Goal: Information Seeking & Learning: Find specific fact

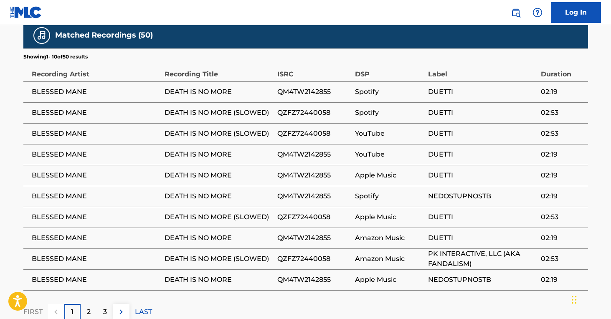
scroll to position [513, 0]
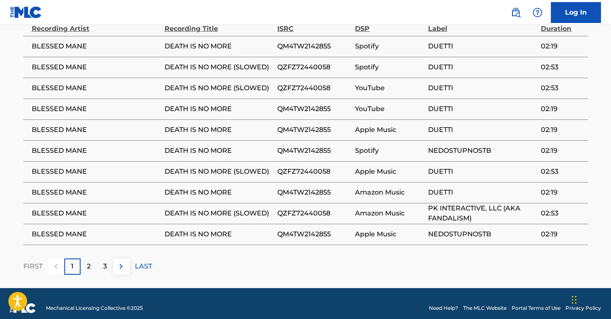
click at [84, 260] on div "2" at bounding box center [89, 266] width 16 height 16
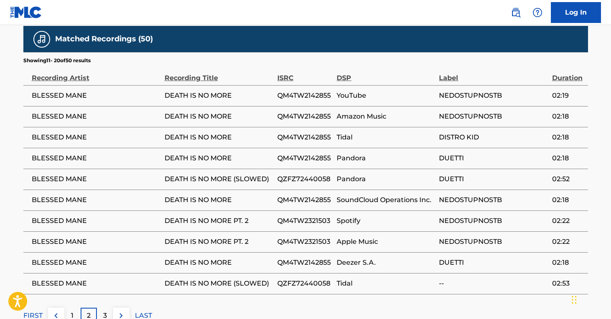
scroll to position [524, 0]
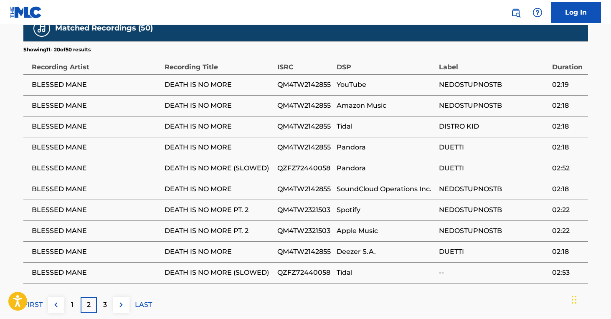
click at [105, 300] on p "3" at bounding box center [105, 305] width 4 height 10
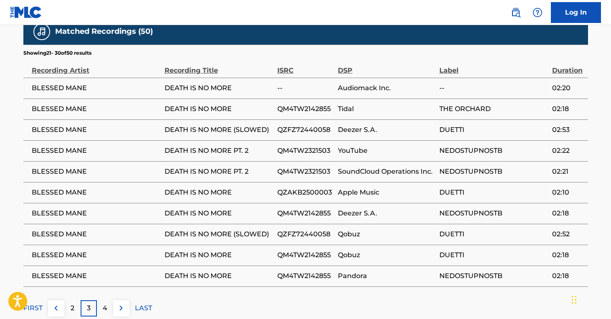
scroll to position [522, 0]
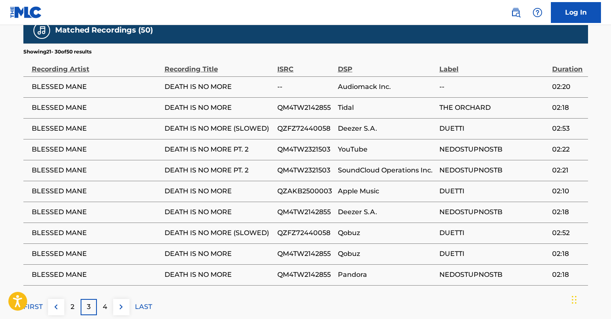
click at [103, 302] on p "4" at bounding box center [105, 307] width 5 height 10
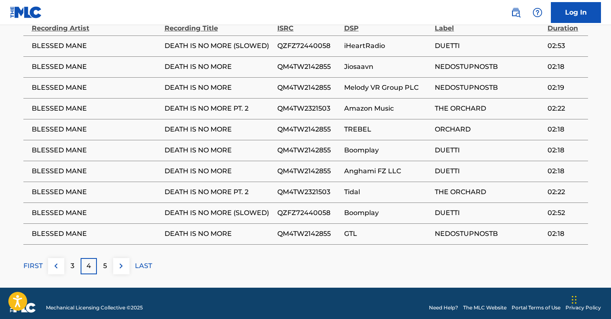
scroll to position [562, 0]
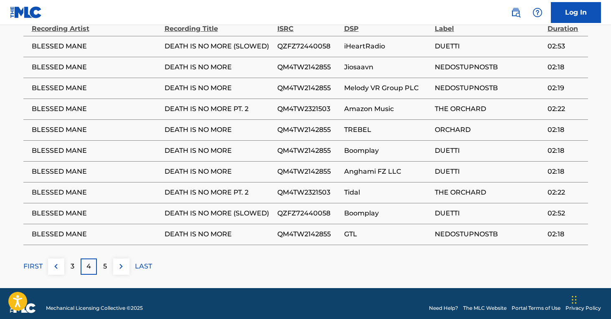
click at [102, 260] on div "5" at bounding box center [105, 266] width 16 height 16
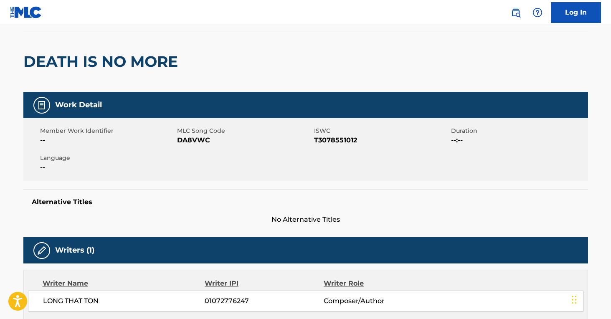
scroll to position [58, 0]
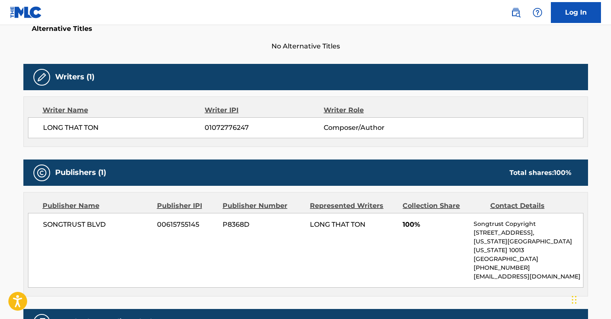
scroll to position [262, 0]
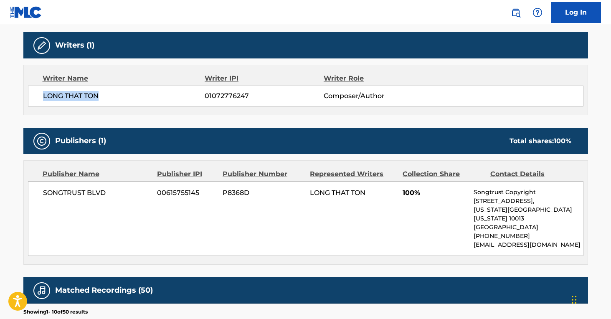
drag, startPoint x: 43, startPoint y: 95, endPoint x: 97, endPoint y: 97, distance: 53.5
click at [97, 97] on span "LONG THAT TON" at bounding box center [124, 96] width 162 height 10
copy span "LONG THAT TON"
click at [125, 105] on div "LONG THAT TON 01072776247 Composer/Author" at bounding box center [305, 96] width 555 height 21
drag, startPoint x: 43, startPoint y: 95, endPoint x: 249, endPoint y: 99, distance: 205.5
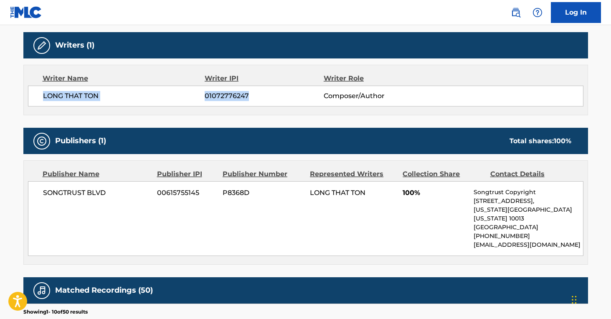
click at [249, 99] on div "LONG THAT TON 01072776247 Composer/Author" at bounding box center [313, 96] width 540 height 10
copy div "LONG THAT TON 01072776247"
click at [224, 95] on span "01072776247" at bounding box center [264, 96] width 119 height 10
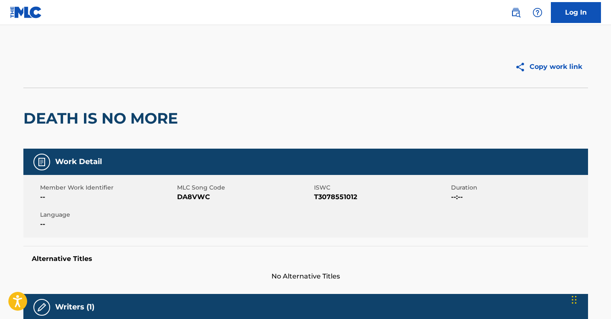
scroll to position [0, 0]
click at [30, 12] on img at bounding box center [26, 12] width 32 height 12
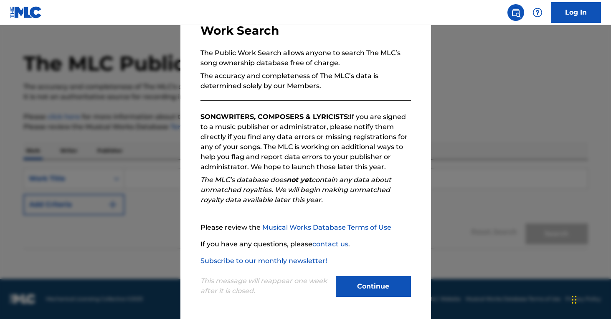
scroll to position [18, 0]
click at [356, 284] on button "Continue" at bounding box center [373, 286] width 75 height 21
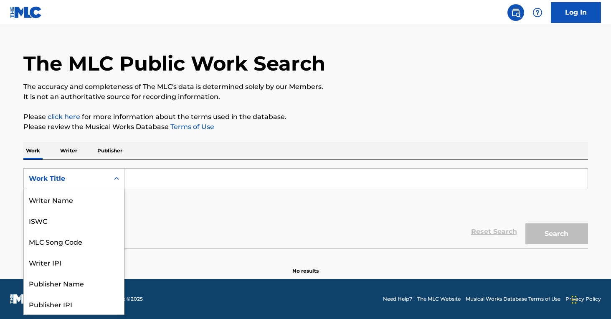
click at [78, 179] on div "Work Title" at bounding box center [66, 179] width 75 height 10
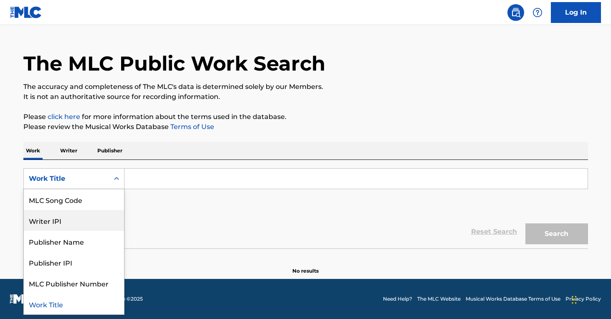
click at [59, 221] on div "Writer IPI" at bounding box center [74, 220] width 100 height 21
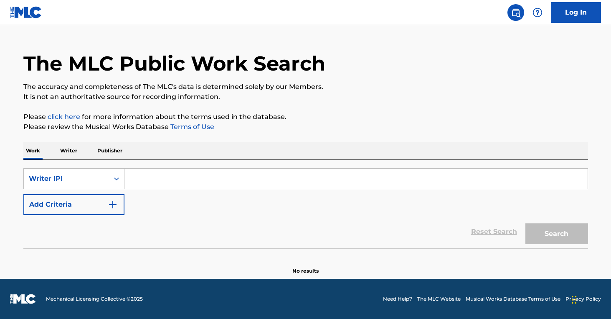
click at [160, 180] on input "Search Form" at bounding box center [355, 179] width 463 height 20
paste input "01072776247"
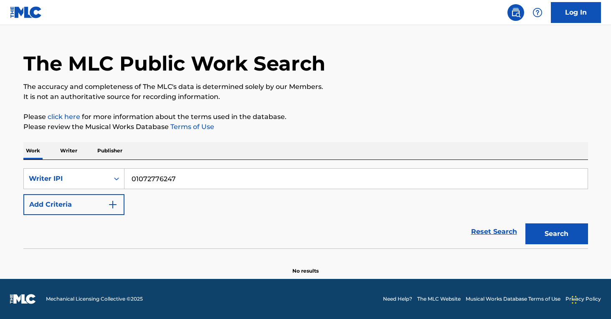
type input "01072776247"
click at [544, 236] on button "Search" at bounding box center [556, 233] width 63 height 21
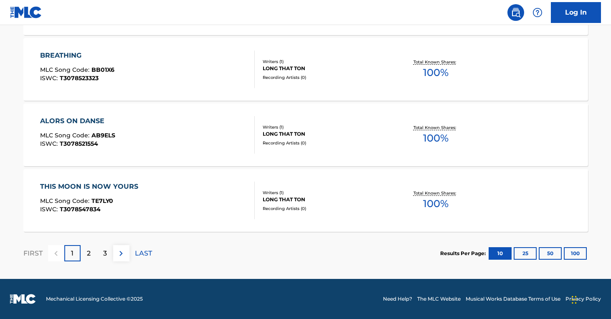
scroll to position [703, 0]
click at [282, 133] on div "LONG THAT TON" at bounding box center [326, 134] width 126 height 8
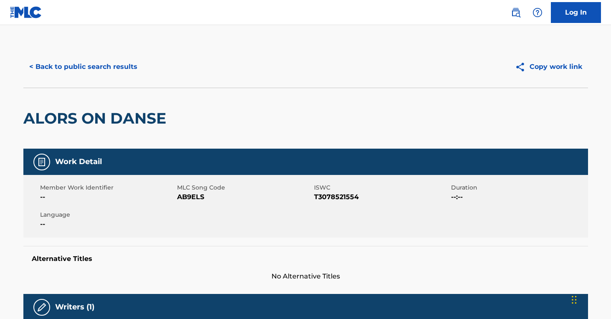
scroll to position [681, 0]
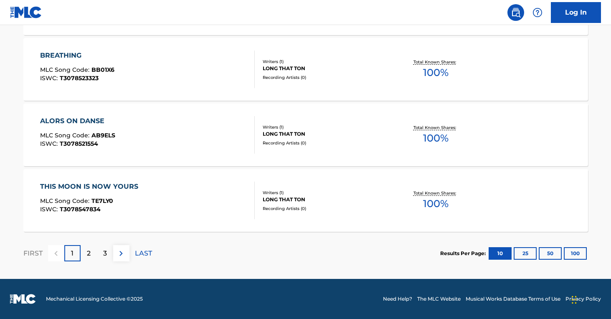
click at [90, 252] on p "2" at bounding box center [89, 253] width 4 height 10
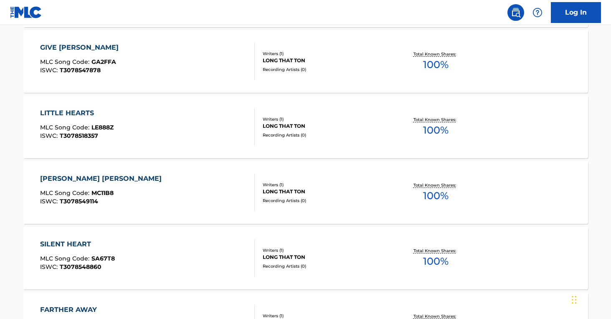
scroll to position [453, 0]
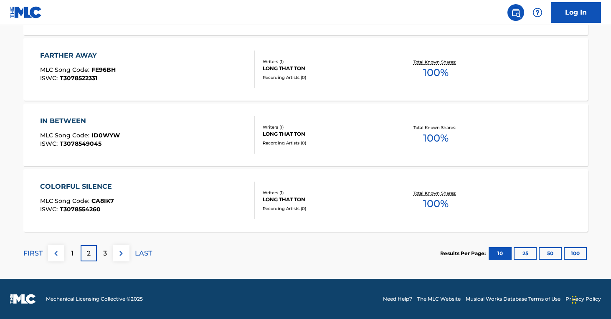
click at [102, 254] on div "3" at bounding box center [105, 253] width 16 height 16
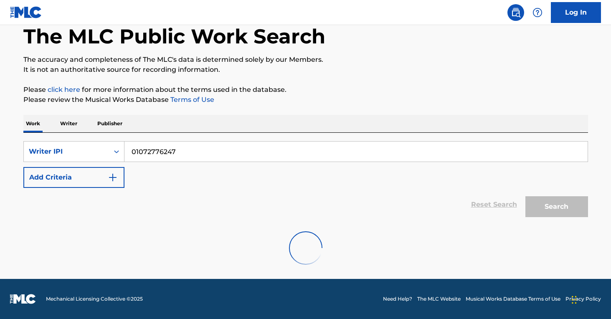
scroll to position [45, 0]
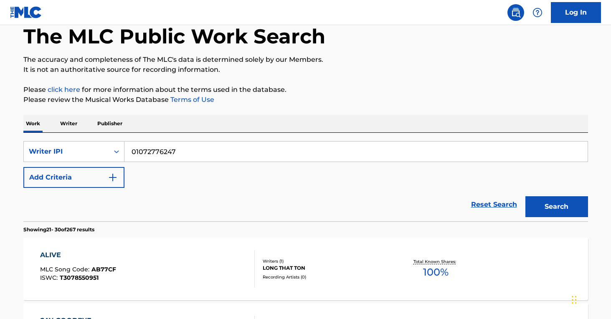
click at [72, 124] on p "Writer" at bounding box center [69, 124] width 22 height 18
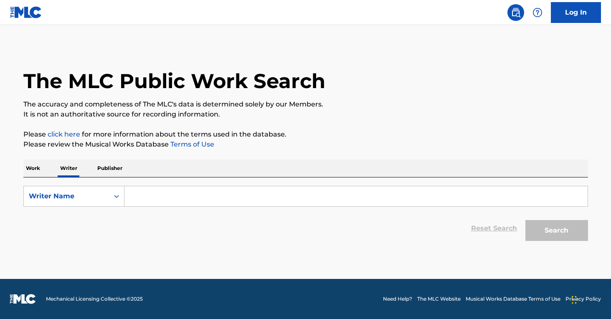
click at [109, 167] on p "Publisher" at bounding box center [110, 169] width 30 height 18
click at [71, 169] on p "Writer" at bounding box center [69, 169] width 22 height 18
click at [69, 200] on div "Writer Name" at bounding box center [66, 196] width 75 height 10
click at [62, 213] on div "Writer IPI" at bounding box center [74, 217] width 100 height 21
click at [184, 199] on input "Search Form" at bounding box center [355, 196] width 463 height 20
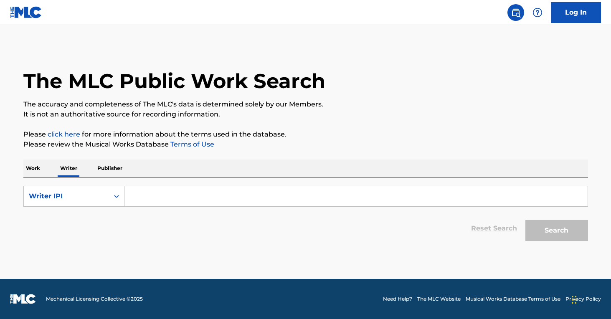
paste input "01072776247"
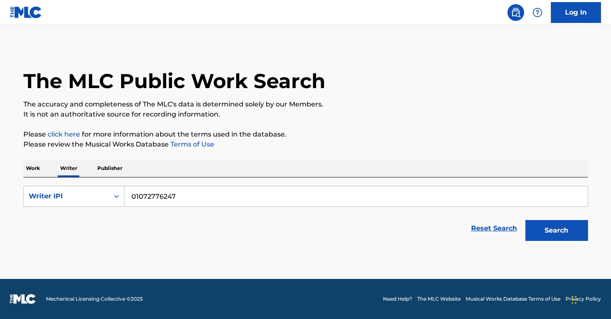
type input "01072776247"
click at [549, 226] on button "Search" at bounding box center [556, 230] width 63 height 21
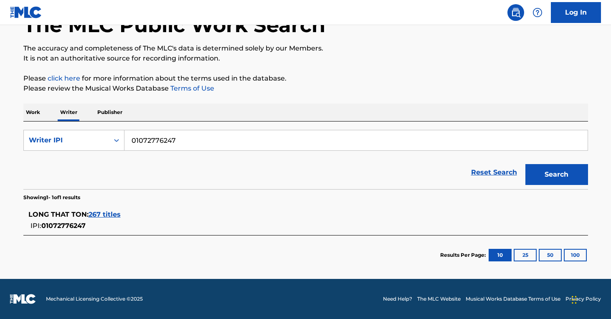
scroll to position [56, 0]
click at [107, 215] on span "267 titles" at bounding box center [105, 214] width 32 height 8
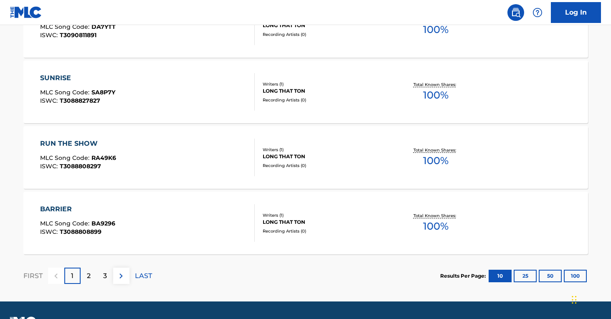
scroll to position [682, 0]
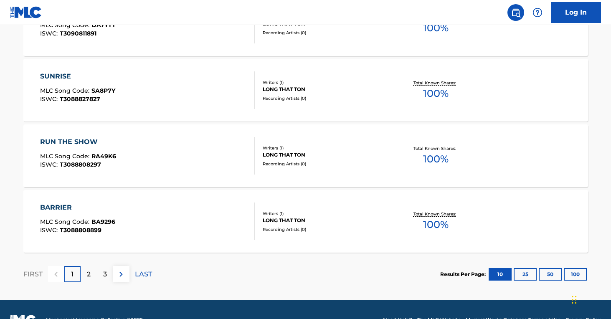
click at [87, 278] on p "2" at bounding box center [89, 274] width 4 height 10
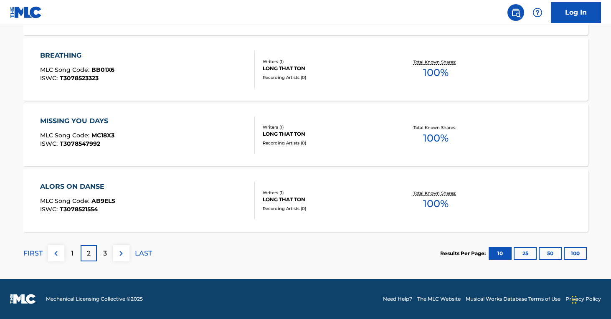
scroll to position [703, 0]
click at [104, 253] on p "3" at bounding box center [105, 253] width 4 height 10
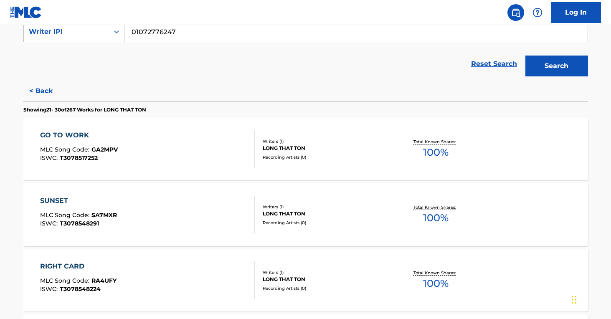
scroll to position [165, 0]
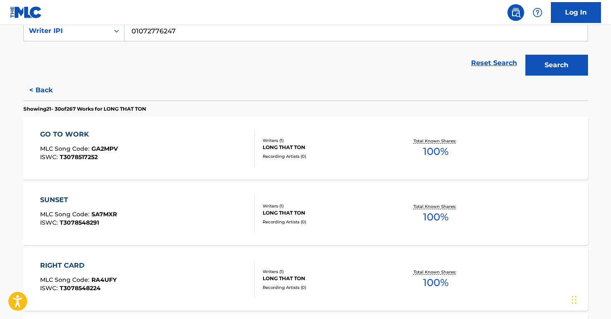
drag, startPoint x: 309, startPoint y: 146, endPoint x: 290, endPoint y: 146, distance: 18.8
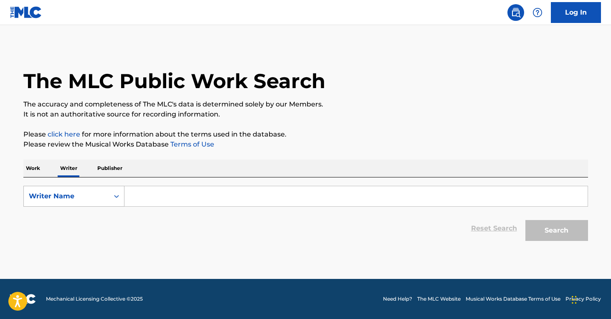
click at [88, 195] on div "Writer Name" at bounding box center [66, 196] width 75 height 10
click at [79, 214] on div "Writer IPI" at bounding box center [74, 217] width 100 height 21
click at [160, 203] on input "Search Form" at bounding box center [355, 196] width 463 height 20
paste input "01072776247"
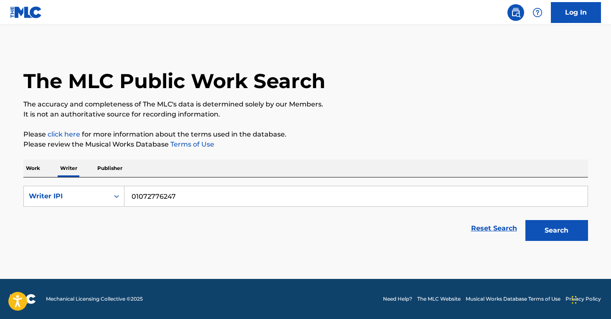
type input "01072776247"
click at [559, 233] on button "Search" at bounding box center [556, 230] width 63 height 21
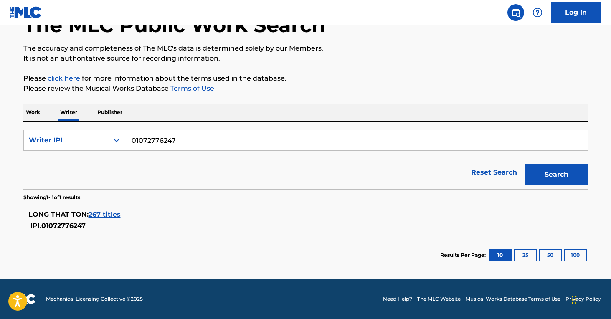
scroll to position [56, 0]
click at [103, 214] on span "267 titles" at bounding box center [105, 214] width 32 height 8
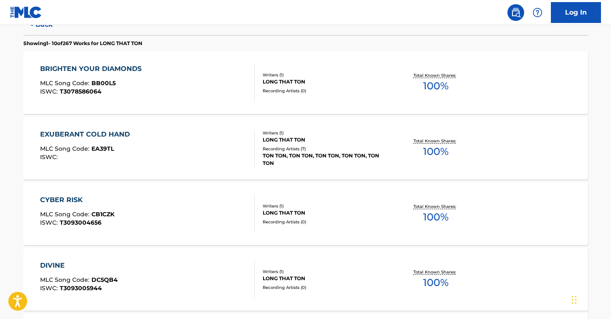
scroll to position [234, 0]
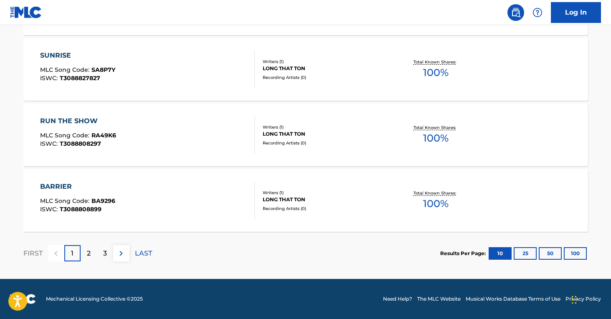
click at [85, 252] on div "2" at bounding box center [89, 253] width 16 height 16
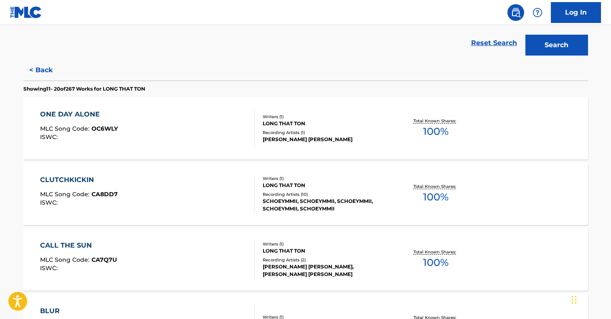
scroll to position [187, 0]
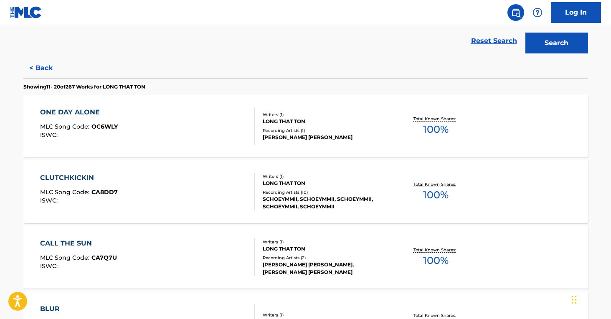
click at [328, 134] on div "[PERSON_NAME] [PERSON_NAME]" at bounding box center [326, 138] width 126 height 8
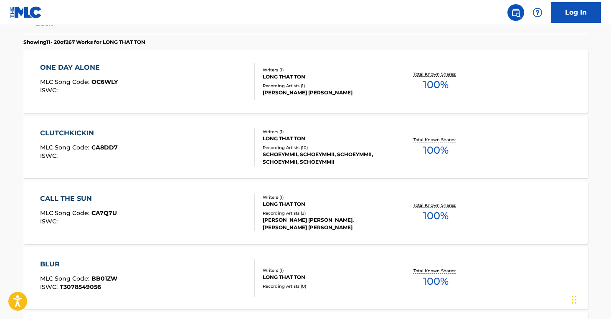
scroll to position [233, 0]
drag, startPoint x: 339, startPoint y: 163, endPoint x: 321, endPoint y: 161, distance: 18.4
click at [310, 160] on div "SCHOEYMMII, SCHOEYMMII, SCHOEYMMII, SCHOEYMMII, SCHOEYMMII" at bounding box center [326, 157] width 126 height 15
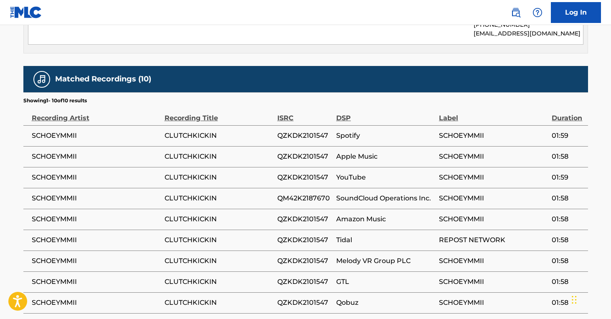
scroll to position [464, 0]
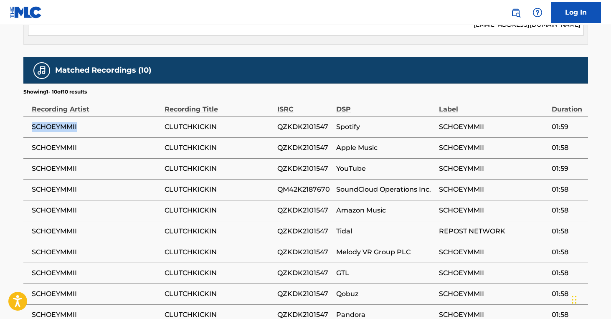
drag, startPoint x: 31, startPoint y: 127, endPoint x: 85, endPoint y: 128, distance: 54.3
click at [85, 128] on td "SCHOEYMMII" at bounding box center [93, 127] width 141 height 21
copy span "SCHOEYMMII"
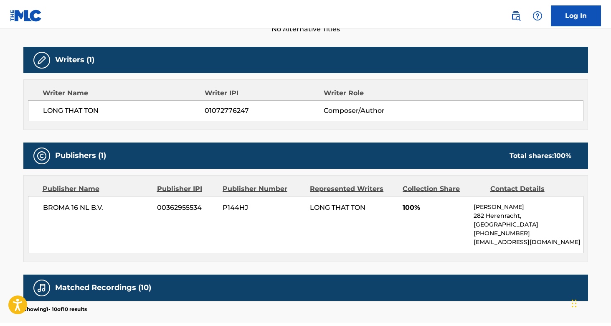
scroll to position [251, 0]
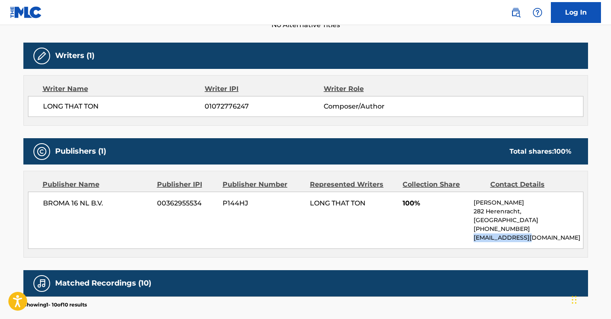
drag, startPoint x: 474, startPoint y: 238, endPoint x: 542, endPoint y: 242, distance: 67.8
click at [542, 242] on div "BROMA 16 NL B.V. 00362955534 P144HJ LONG THAT TON 100% [PERSON_NAME] [STREET_AD…" at bounding box center [305, 220] width 555 height 57
copy p "[EMAIL_ADDRESS][DOMAIN_NAME]"
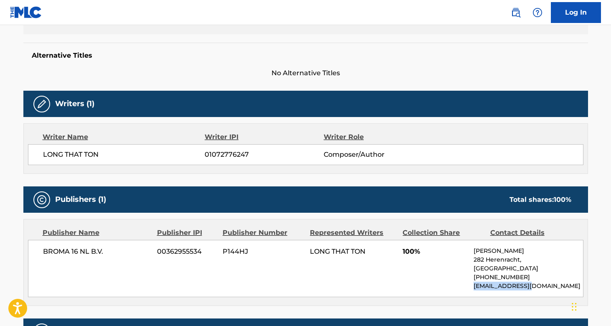
scroll to position [281, 0]
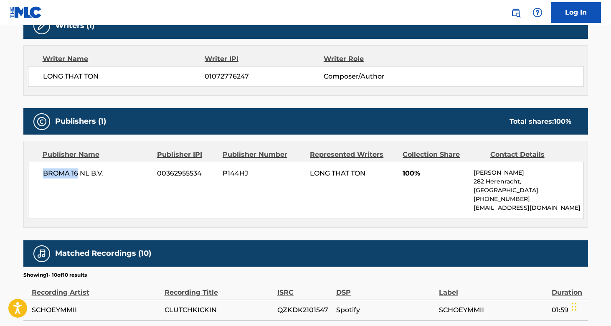
drag, startPoint x: 43, startPoint y: 172, endPoint x: 78, endPoint y: 171, distance: 35.1
click at [78, 171] on span "BROMA 16 NL B.V." at bounding box center [97, 173] width 108 height 10
copy span "BROMA 16"
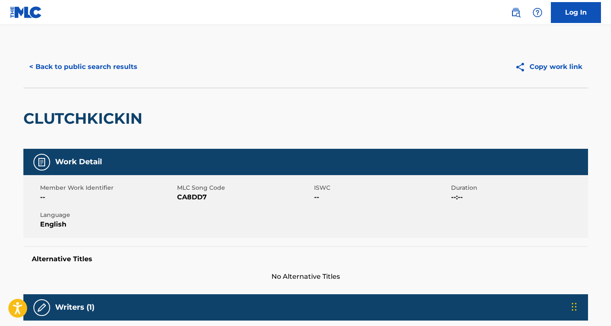
scroll to position [0, 0]
click at [116, 66] on button "< Back to public search results" at bounding box center [83, 66] width 120 height 21
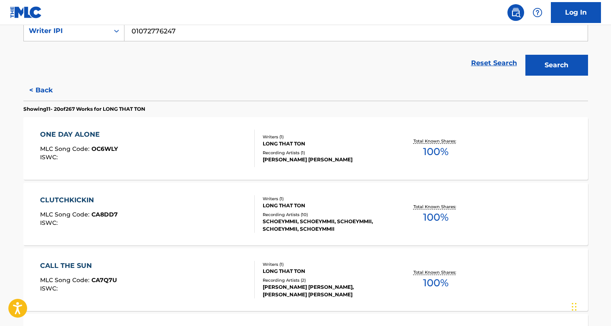
scroll to position [167, 0]
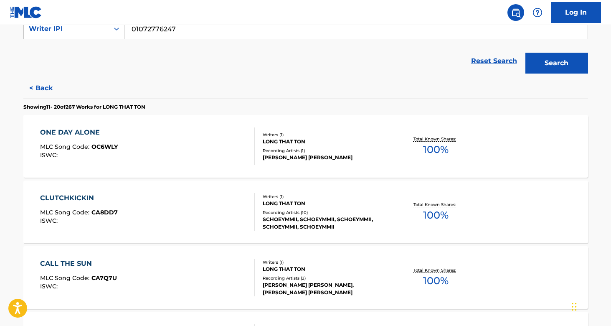
click at [291, 202] on div "LONG THAT TON" at bounding box center [326, 204] width 126 height 8
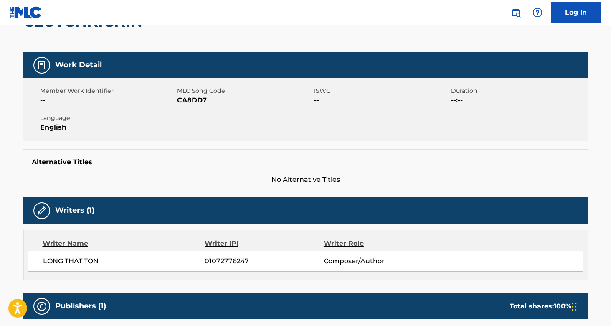
scroll to position [108, 0]
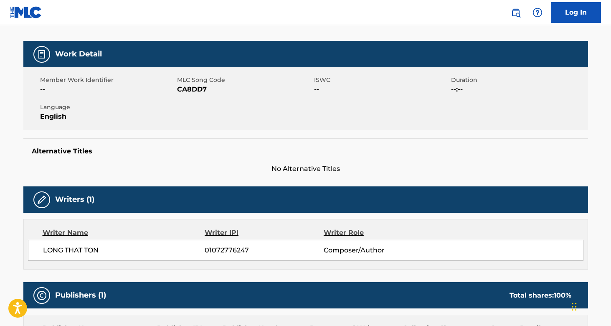
click at [84, 251] on span "LONG THAT TON" at bounding box center [124, 250] width 162 height 10
drag, startPoint x: 42, startPoint y: 250, endPoint x: 104, endPoint y: 250, distance: 62.2
click at [104, 250] on div "LONG THAT TON 01072776247 Composer/Author" at bounding box center [305, 250] width 555 height 21
copy span "LONG THAT TON"
click at [67, 235] on div "Writer Name" at bounding box center [124, 233] width 162 height 10
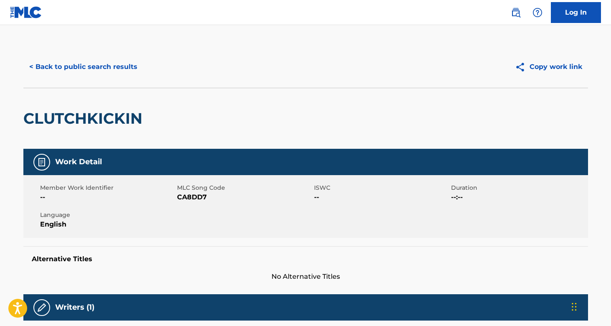
scroll to position [0, 0]
click at [91, 63] on button "< Back to public search results" at bounding box center [83, 66] width 120 height 21
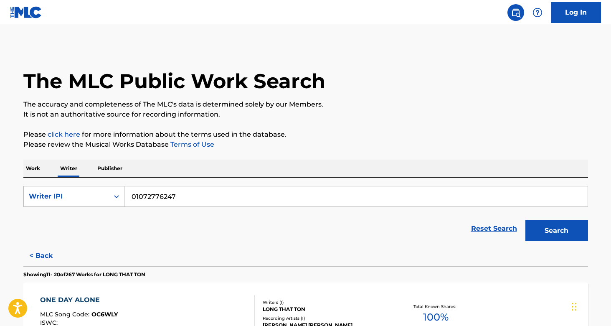
click at [91, 196] on div "Writer IPI" at bounding box center [66, 196] width 75 height 10
click at [76, 212] on div "Writer Name" at bounding box center [74, 217] width 100 height 21
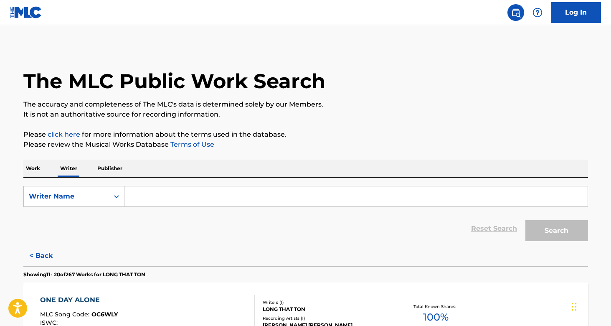
click at [175, 199] on input "Search Form" at bounding box center [355, 196] width 463 height 20
paste input "LONG THAT TON"
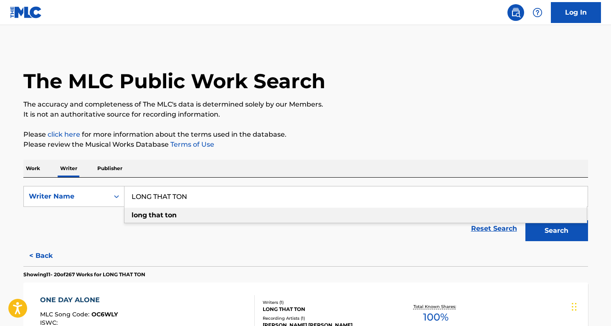
click at [309, 216] on div "long that ton" at bounding box center [355, 215] width 462 height 15
type input "long that ton"
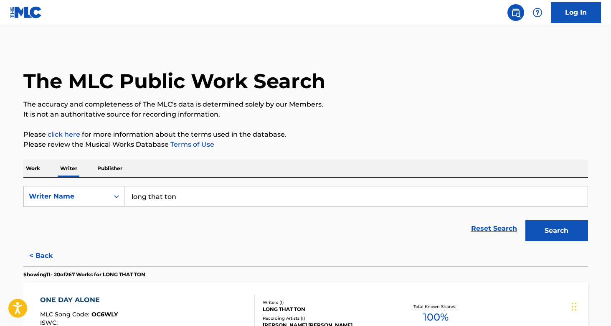
click at [545, 228] on button "Search" at bounding box center [556, 230] width 63 height 21
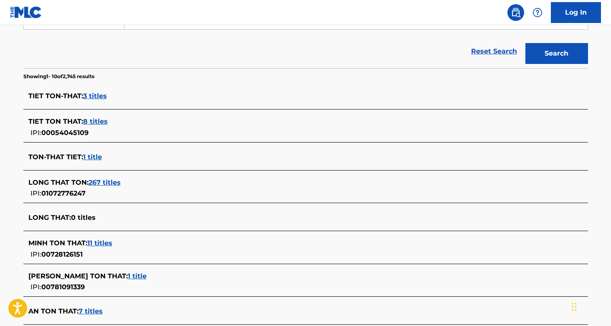
scroll to position [178, 0]
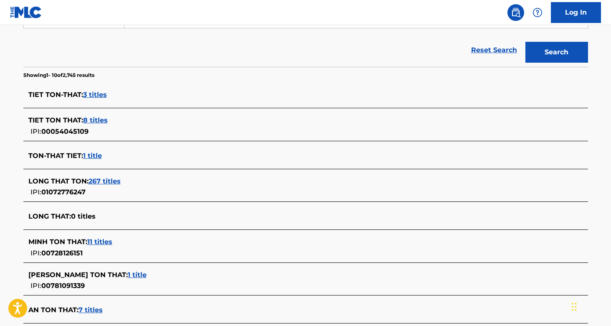
click at [106, 182] on span "267 titles" at bounding box center [105, 181] width 32 height 8
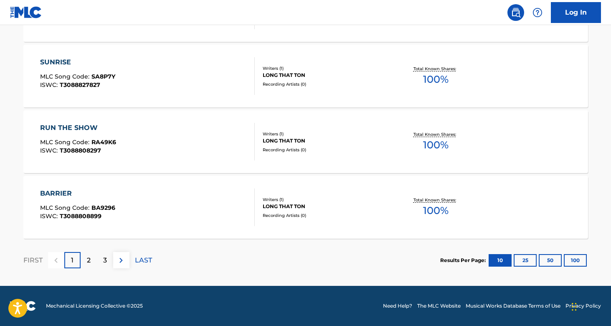
scroll to position [697, 0]
click at [87, 259] on p "2" at bounding box center [89, 260] width 4 height 10
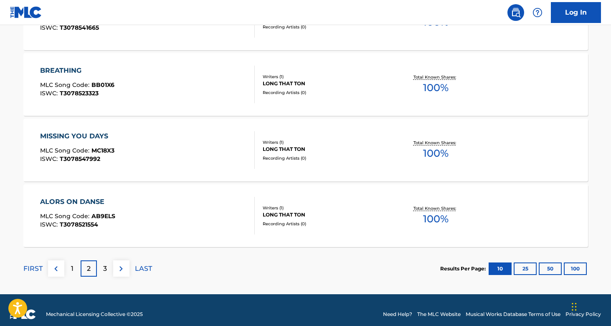
scroll to position [690, 0]
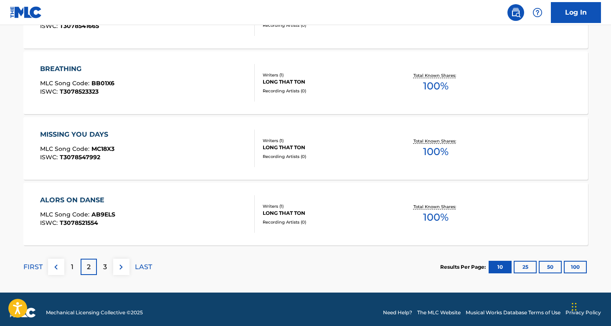
click at [104, 273] on div "3" at bounding box center [105, 266] width 16 height 16
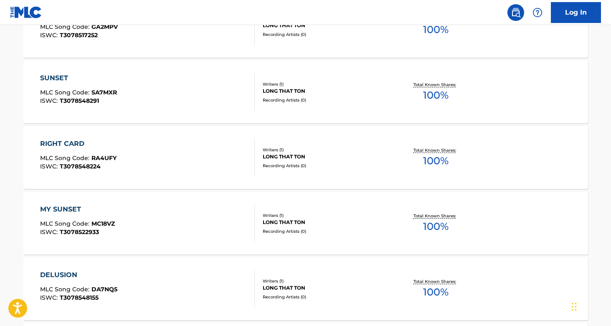
scroll to position [288, 0]
click at [277, 155] on div "LONG THAT TON" at bounding box center [326, 156] width 126 height 8
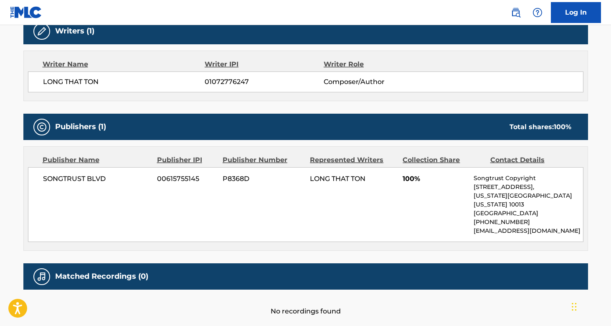
scroll to position [277, 0]
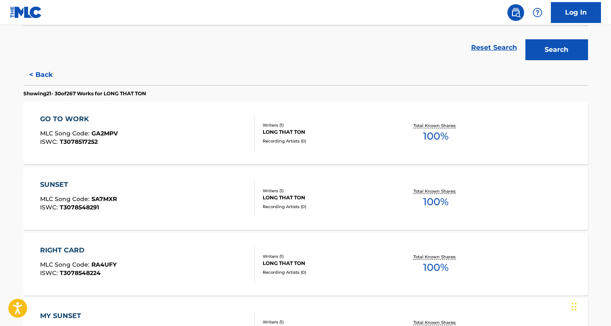
scroll to position [184, 0]
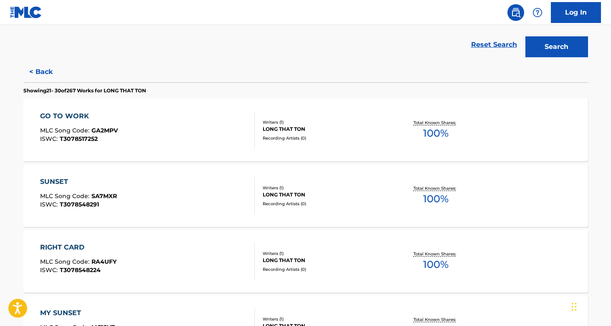
click at [210, 189] on div "SUNSET MLC Song Code : SA7MXR ISWC : T3078548291" at bounding box center [147, 196] width 215 height 38
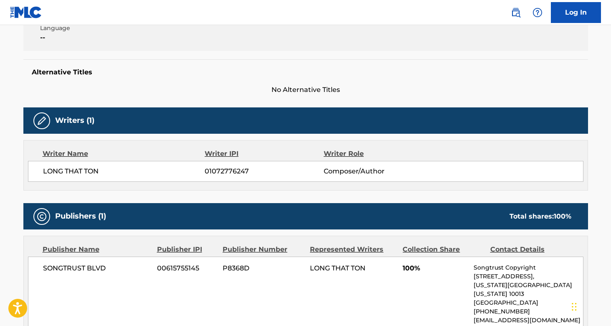
scroll to position [187, 0]
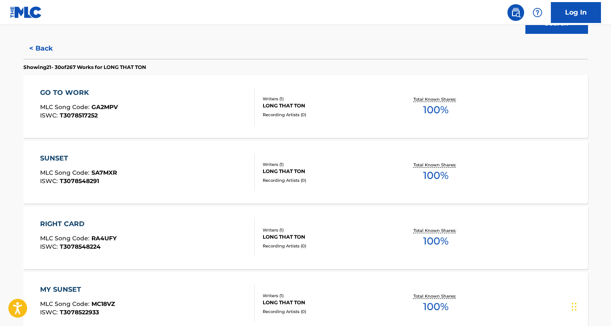
scroll to position [210, 0]
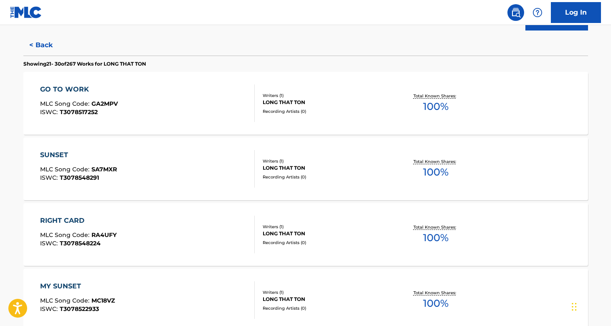
click at [45, 46] on button "< Back" at bounding box center [48, 45] width 50 height 21
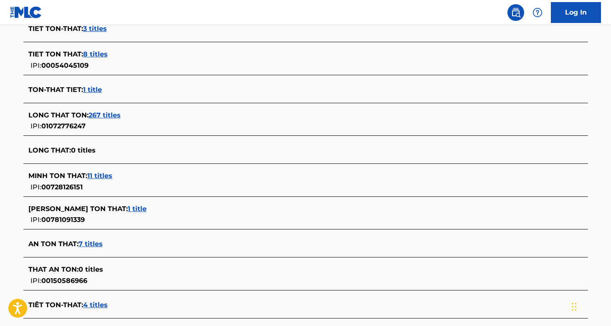
scroll to position [242, 0]
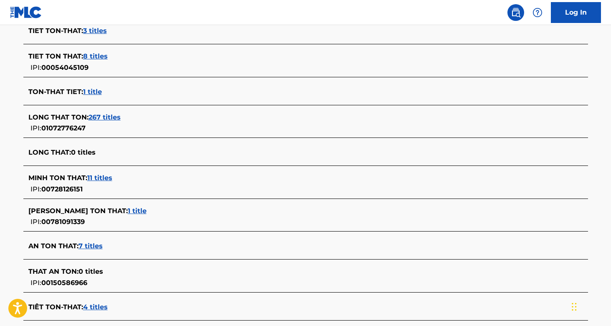
click at [103, 118] on span "267 titles" at bounding box center [105, 117] width 32 height 8
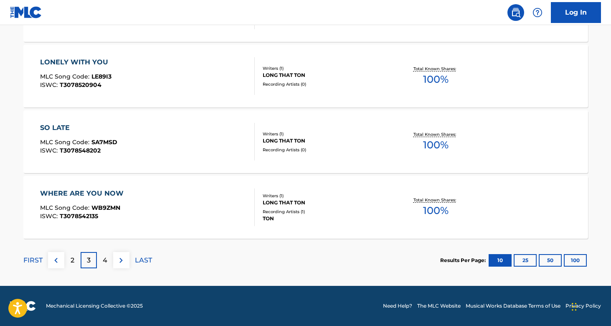
click at [108, 263] on div "4" at bounding box center [105, 260] width 16 height 16
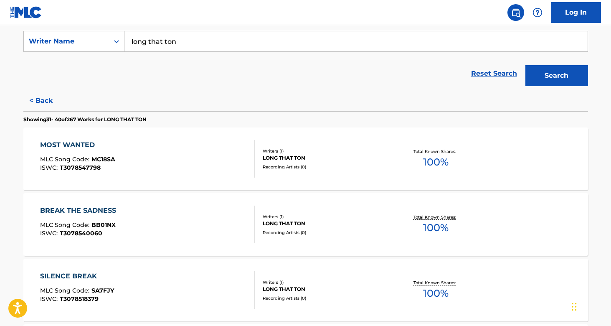
scroll to position [155, 0]
click at [189, 177] on div "MOST WANTED MLC Song Code : MC18SA ISWC : T3078547798 Writers ( 1 ) LONG THAT T…" at bounding box center [305, 158] width 565 height 63
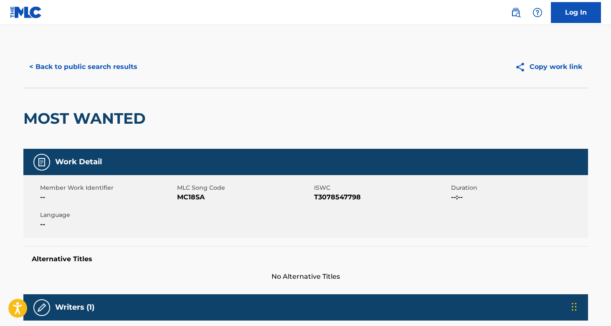
click at [101, 67] on button "< Back to public search results" at bounding box center [83, 66] width 120 height 21
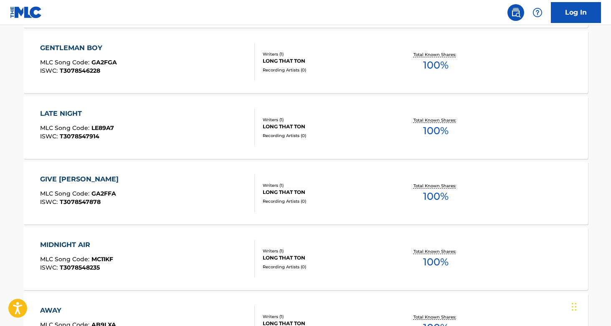
scroll to position [580, 0]
click at [193, 128] on div "LATE NIGHT MLC Song Code : LE89A7 ISWC : T3078547914" at bounding box center [147, 127] width 215 height 38
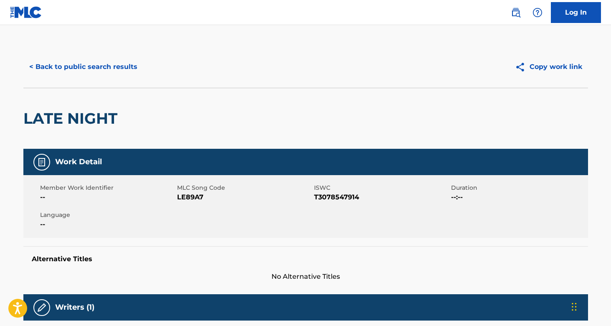
click at [101, 66] on button "< Back to public search results" at bounding box center [83, 66] width 120 height 21
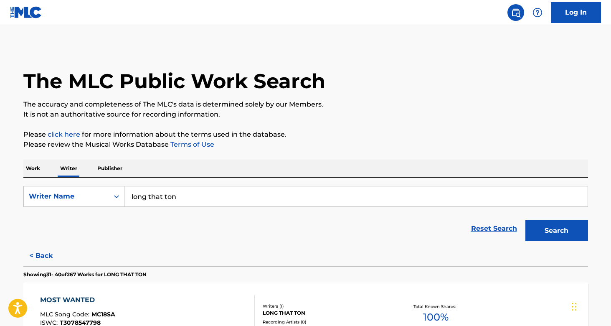
click at [35, 165] on p "Work" at bounding box center [32, 169] width 19 height 18
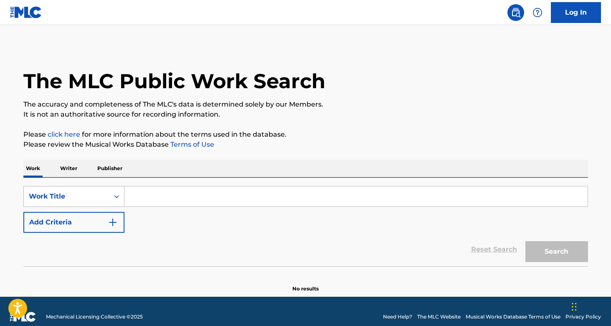
click at [85, 196] on div "Work Title" at bounding box center [66, 196] width 75 height 10
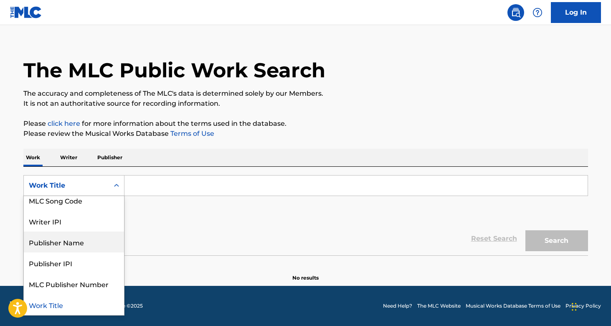
scroll to position [48, 0]
click at [77, 246] on div "Publisher Name" at bounding box center [74, 241] width 100 height 21
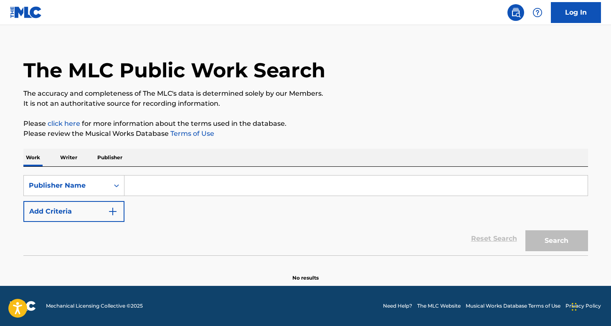
click at [153, 187] on input "Search Form" at bounding box center [355, 185] width 463 height 20
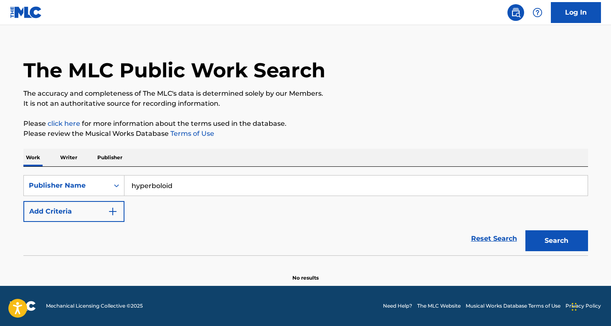
click at [556, 241] on button "Search" at bounding box center [556, 240] width 63 height 21
click at [183, 187] on input "hyperboloid" at bounding box center [355, 185] width 463 height 20
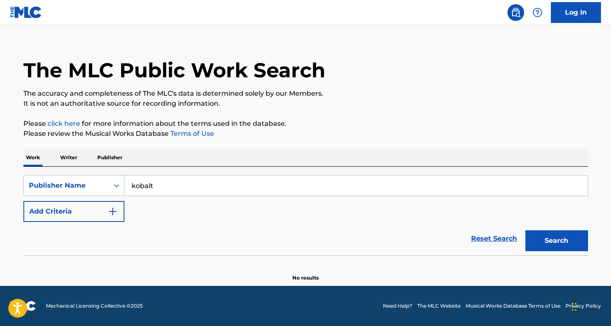
type input "kobalt"
click at [556, 241] on button "Search" at bounding box center [556, 240] width 63 height 21
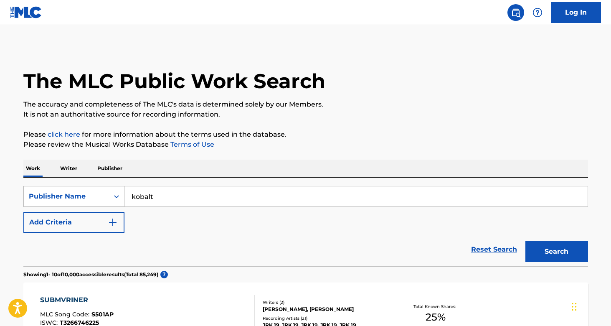
scroll to position [0, 0]
click at [94, 197] on div "Publisher Name" at bounding box center [66, 196] width 75 height 10
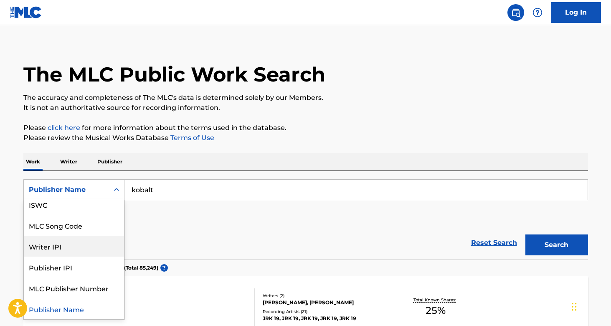
scroll to position [52, 0]
click at [69, 163] on p "Writer" at bounding box center [69, 162] width 22 height 18
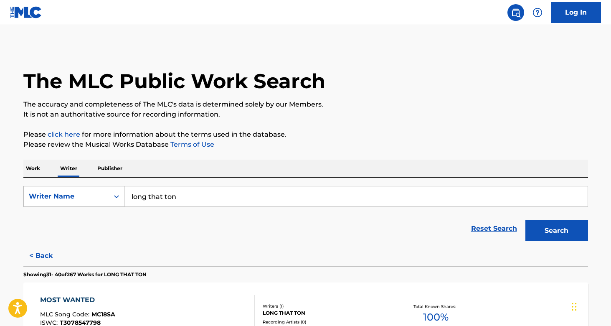
click at [72, 198] on div "Writer Name" at bounding box center [66, 196] width 75 height 10
click at [148, 200] on input "long that ton" at bounding box center [355, 196] width 463 height 20
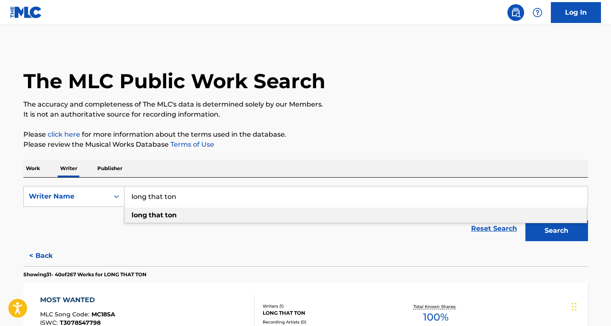
click at [148, 200] on input "long that ton" at bounding box center [355, 196] width 463 height 20
type input "[PERSON_NAME]"
click at [193, 215] on strong "garter" at bounding box center [204, 215] width 22 height 8
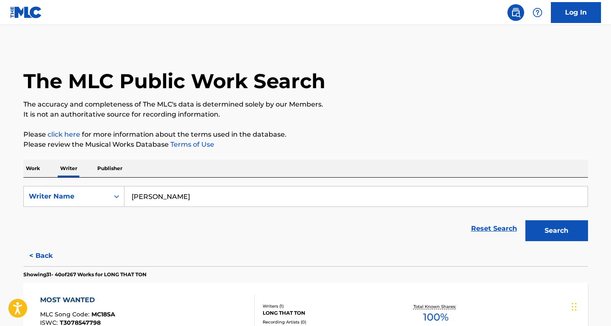
click at [555, 230] on button "Search" at bounding box center [556, 230] width 63 height 21
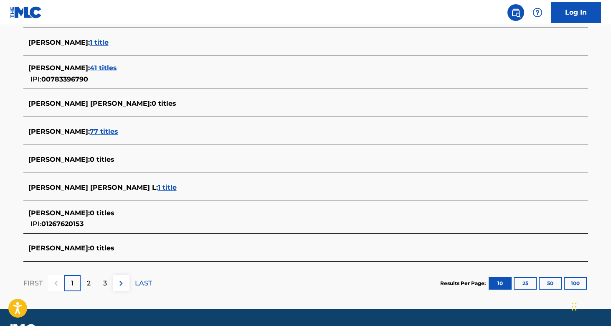
scroll to position [290, 0]
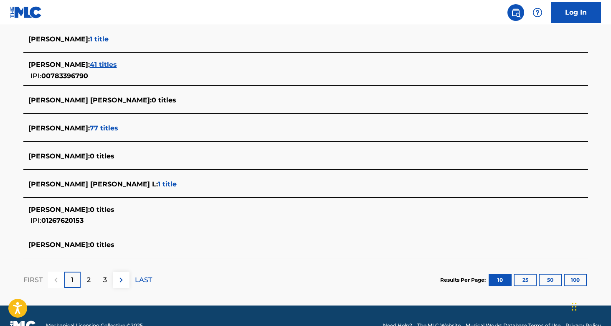
click at [91, 274] on div "2" at bounding box center [89, 279] width 16 height 16
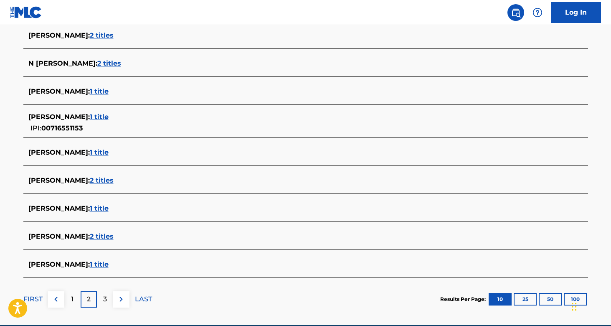
scroll to position [266, 0]
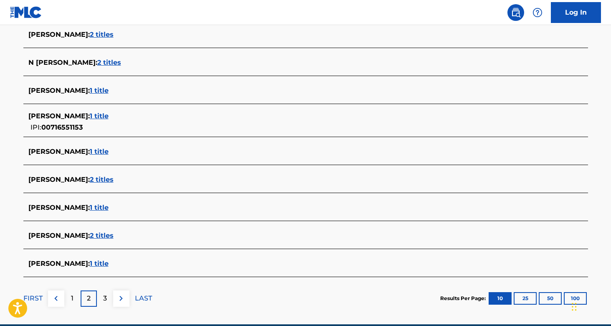
click at [103, 299] on p "3" at bounding box center [105, 298] width 4 height 10
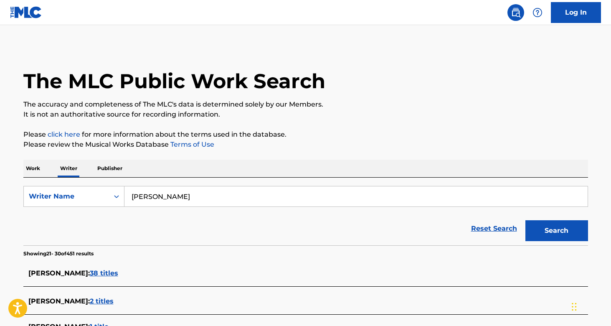
scroll to position [0, 0]
click at [36, 170] on p "Work" at bounding box center [32, 169] width 19 height 18
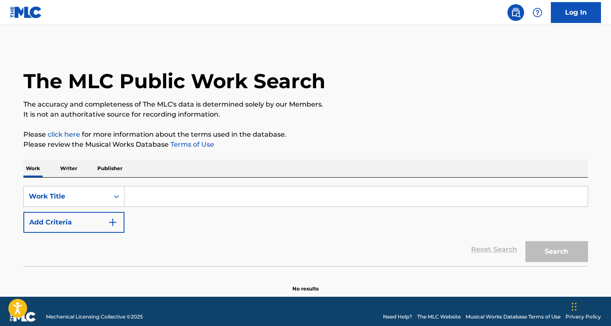
click at [157, 195] on input "Search Form" at bounding box center [355, 196] width 463 height 20
click at [88, 190] on div "Work Title" at bounding box center [66, 196] width 85 height 16
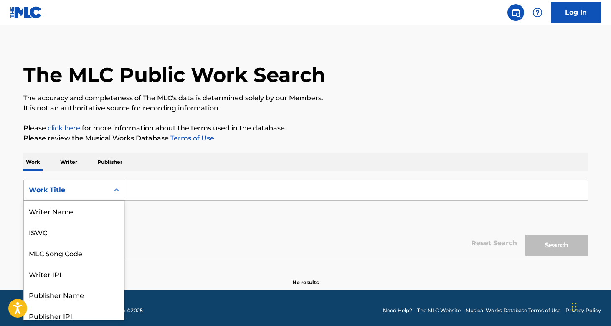
scroll to position [7, 0]
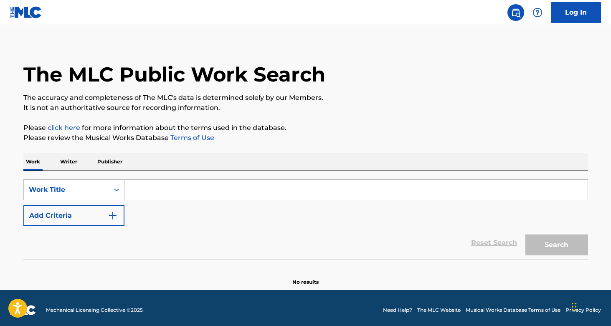
click at [172, 222] on div "SearchWithCriteriad2d9596b-e351-4ccc-ab9f-33638bf59017 Work Title Add Criteria" at bounding box center [305, 202] width 565 height 47
click at [153, 194] on input "Search Form" at bounding box center [355, 190] width 463 height 20
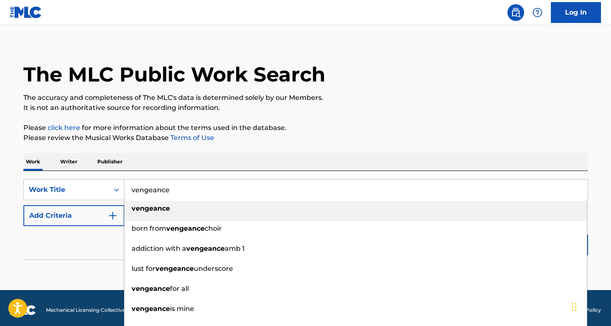
type input "vengeance"
click at [160, 205] on strong "vengeance" at bounding box center [151, 208] width 38 height 8
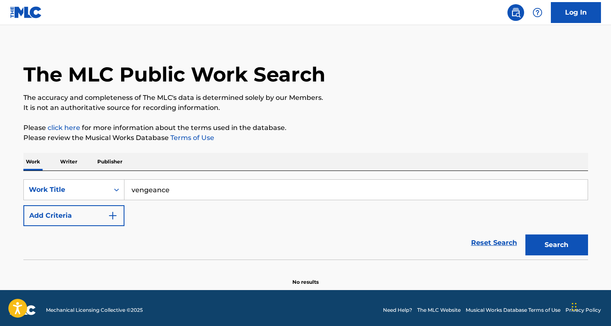
click at [552, 249] on button "Search" at bounding box center [556, 244] width 63 height 21
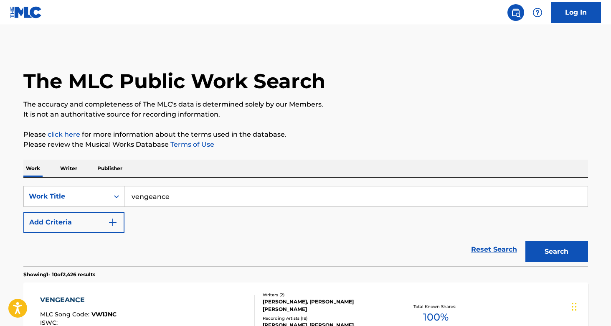
scroll to position [0, 0]
click at [87, 197] on div "Work Title" at bounding box center [66, 196] width 75 height 10
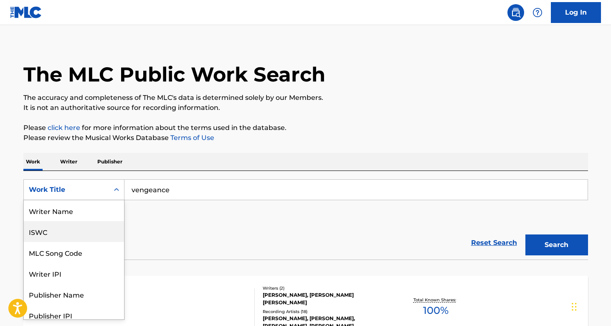
click at [69, 233] on div "ISWC" at bounding box center [74, 231] width 100 height 21
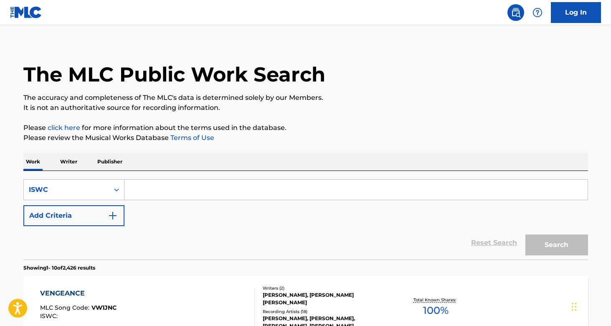
click at [179, 182] on input "Search Form" at bounding box center [355, 190] width 463 height 20
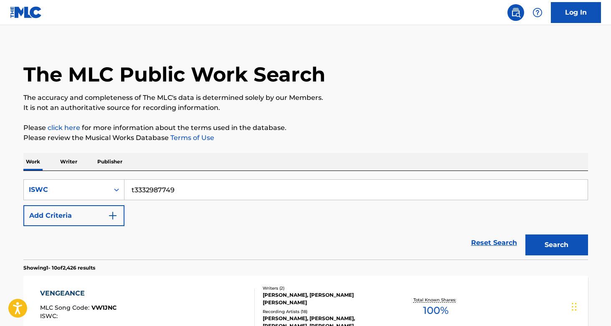
type input "t3332987749"
click at [549, 243] on button "Search" at bounding box center [556, 244] width 63 height 21
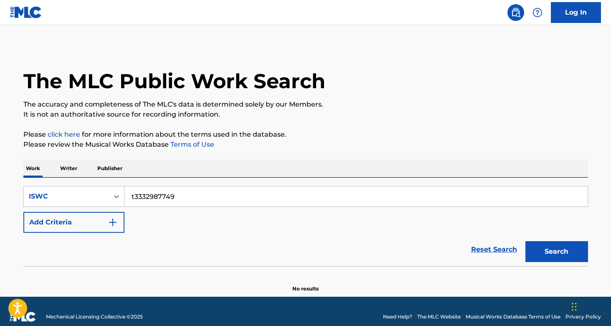
click at [31, 20] on link at bounding box center [26, 12] width 32 height 25
